Goal: Information Seeking & Learning: Learn about a topic

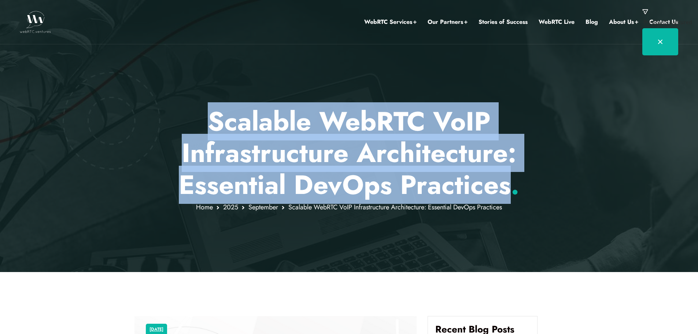
drag, startPoint x: 197, startPoint y: 116, endPoint x: 511, endPoint y: 191, distance: 322.9
click at [511, 191] on p "Scalable WebRTC VoIP Infrastructure Architecture: Essential DevOps Practices ." at bounding box center [348, 153] width 429 height 95
copy p "Scalable WebRTC VoIP Infrastructure Architecture: Essential DevOps Practices"
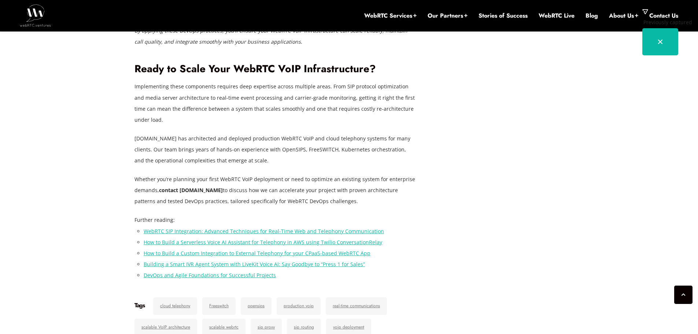
scroll to position [1464, 0]
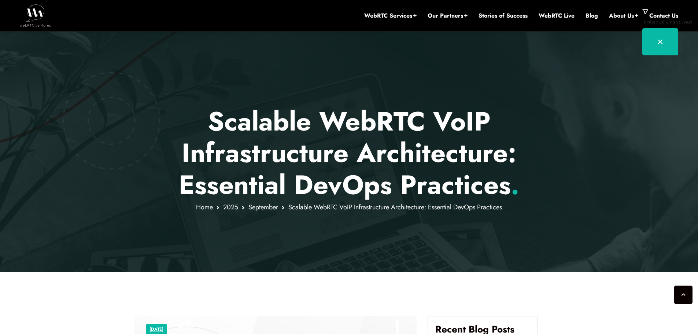
scroll to position [336, 0]
